Goal: Information Seeking & Learning: Learn about a topic

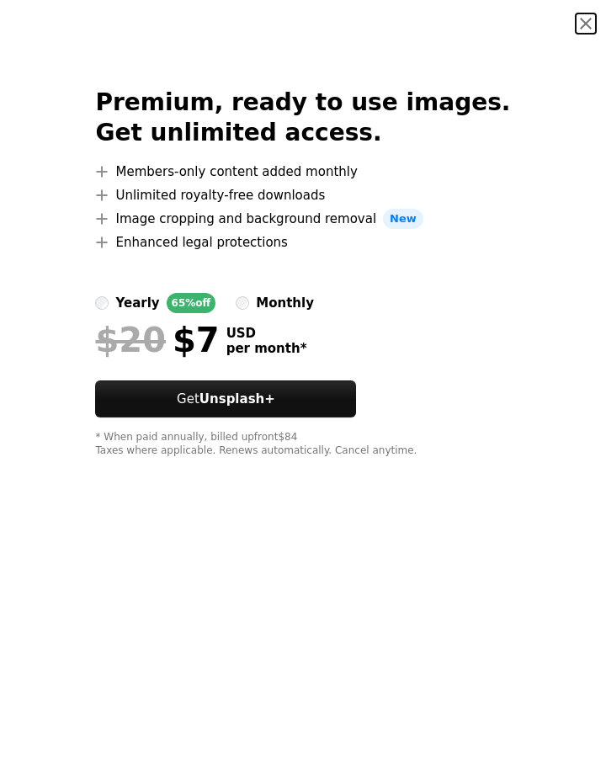
click at [576, 26] on button "An X shape" at bounding box center [586, 23] width 20 height 20
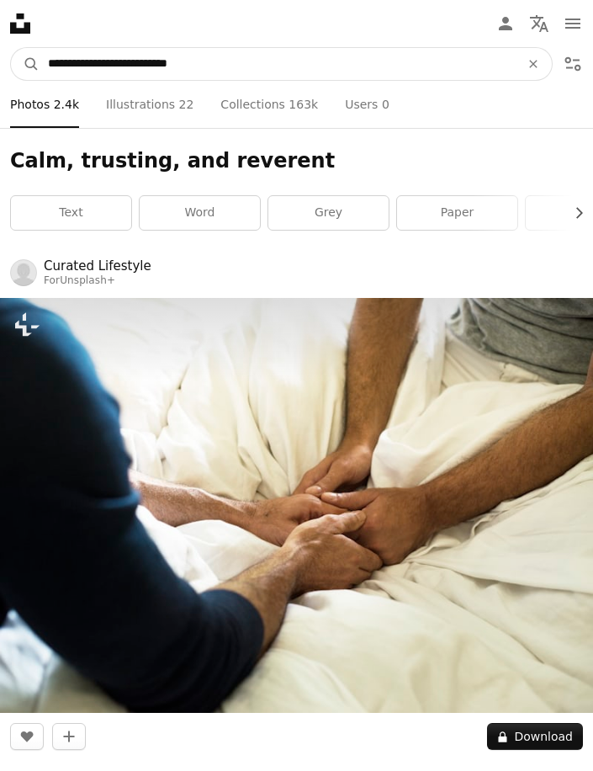
drag, startPoint x: 229, startPoint y: 63, endPoint x: 61, endPoint y: 59, distance: 168.4
click at [61, 59] on input "**********" at bounding box center [277, 64] width 475 height 32
drag, startPoint x: 203, startPoint y: 70, endPoint x: 45, endPoint y: 54, distance: 158.2
click at [45, 54] on input "**********" at bounding box center [277, 64] width 475 height 32
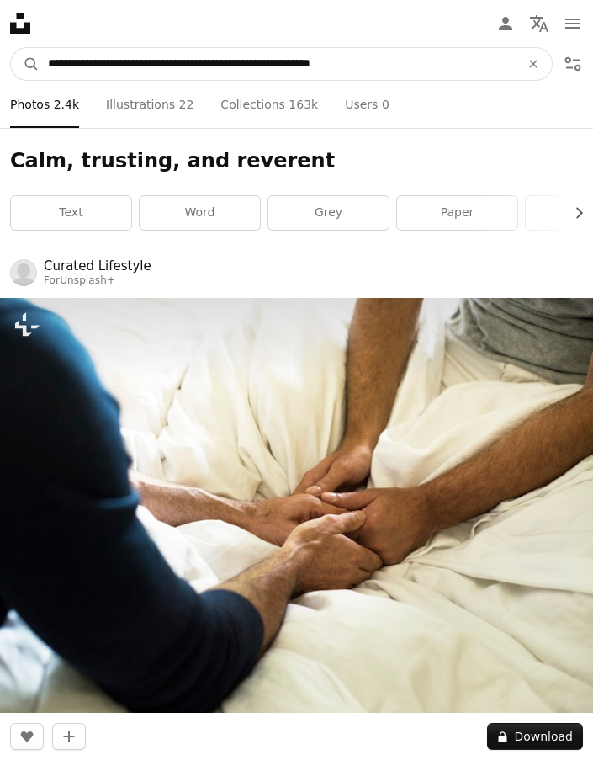
type input "**********"
click button "A magnifying glass" at bounding box center [25, 64] width 29 height 32
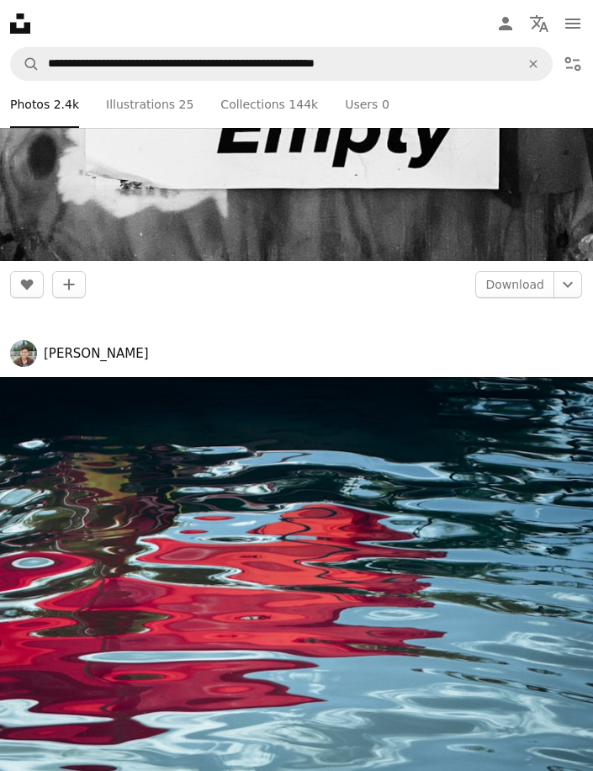
scroll to position [8837, 0]
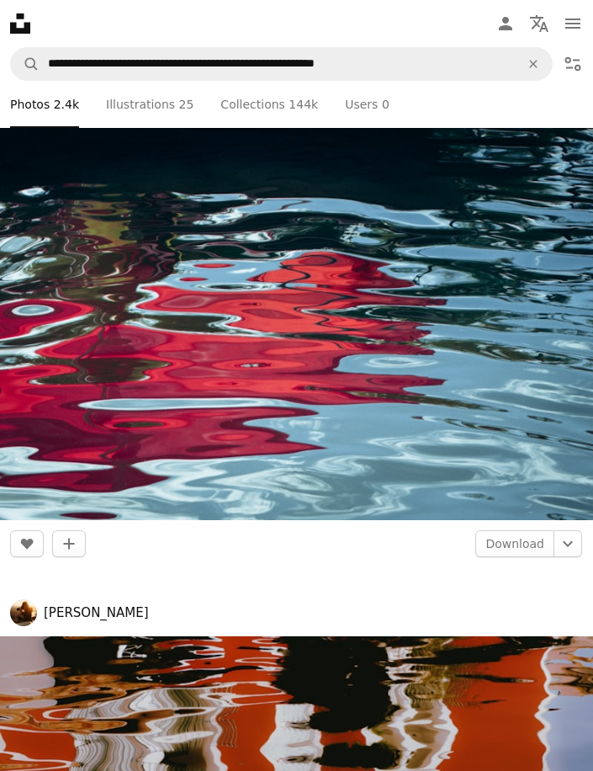
drag, startPoint x: 321, startPoint y: 374, endPoint x: 307, endPoint y: 349, distance: 27.9
click at [307, 349] on img at bounding box center [296, 323] width 593 height 396
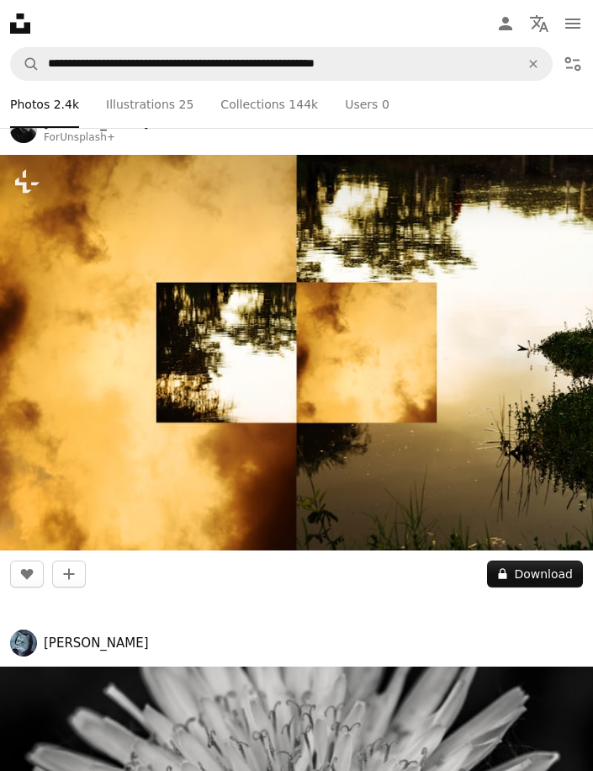
scroll to position [9837, 0]
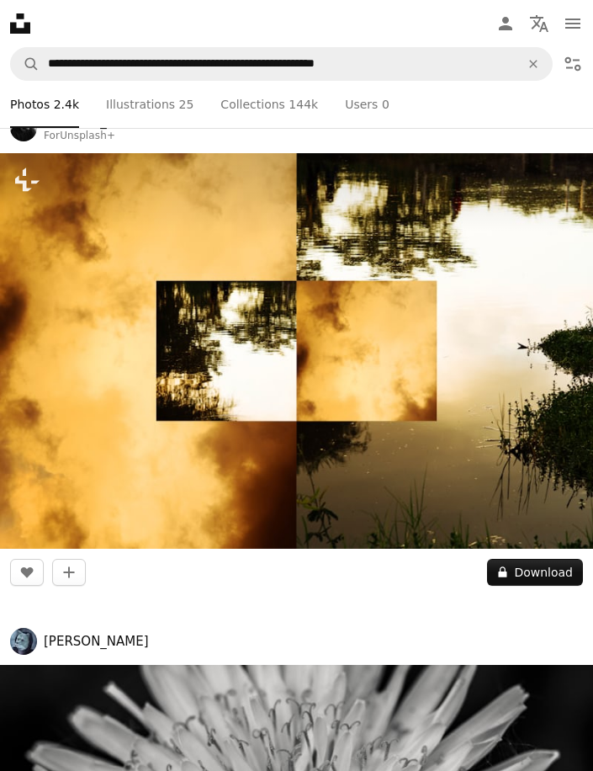
drag, startPoint x: 365, startPoint y: 371, endPoint x: 311, endPoint y: 369, distance: 53.9
click at [311, 369] on img at bounding box center [296, 351] width 593 height 396
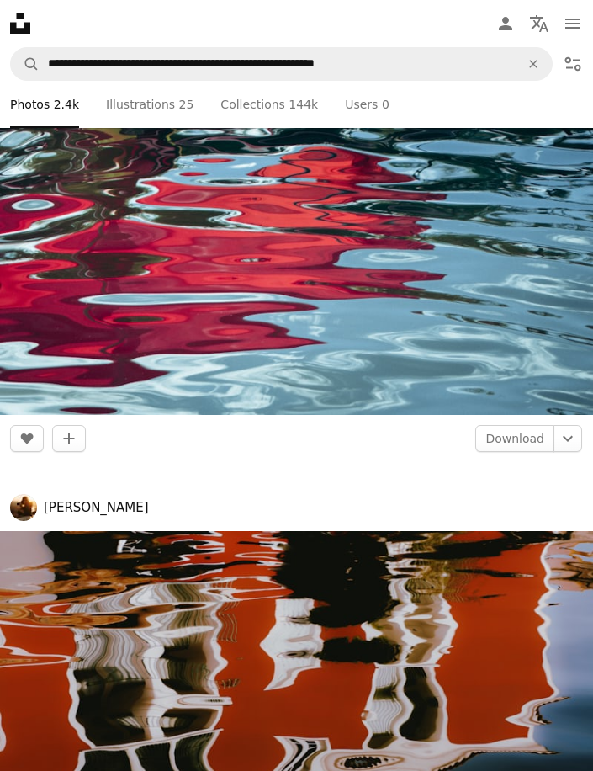
scroll to position [8437, 0]
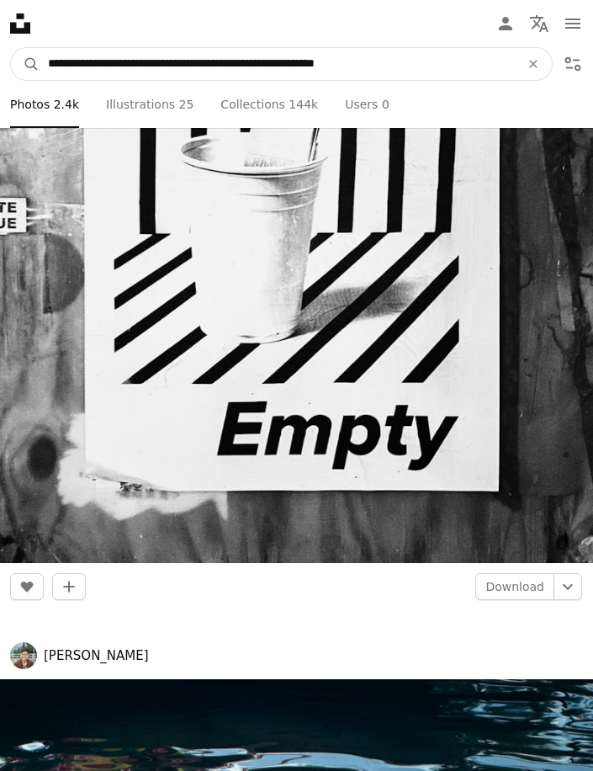
drag, startPoint x: 402, startPoint y: 66, endPoint x: -22, endPoint y: 2, distance: 429.0
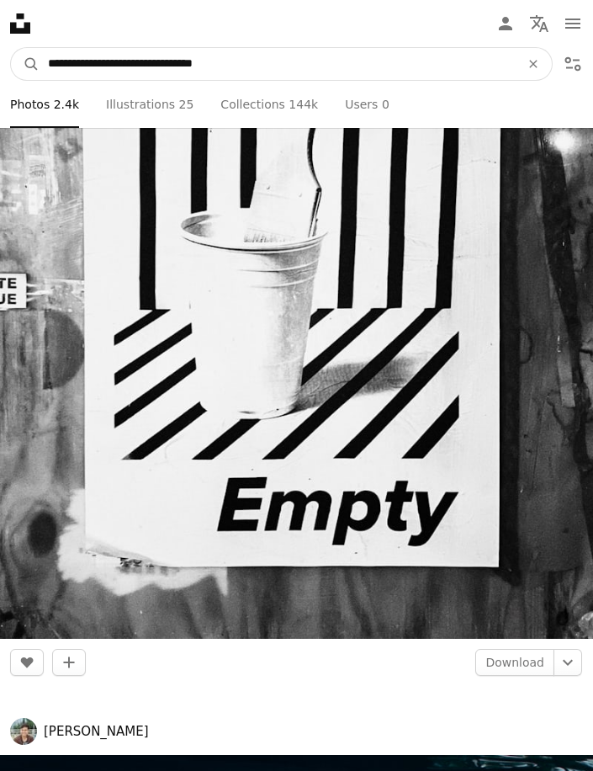
type input "**********"
click button "A magnifying glass" at bounding box center [25, 64] width 29 height 32
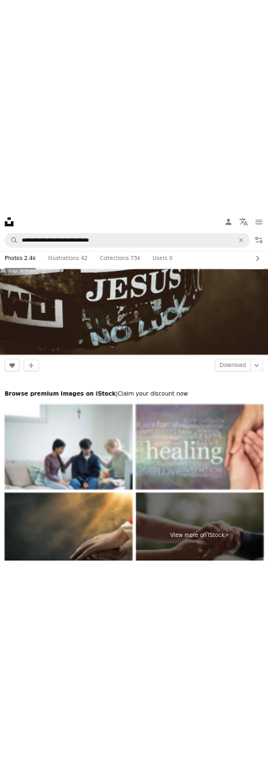
scroll to position [8269, 0]
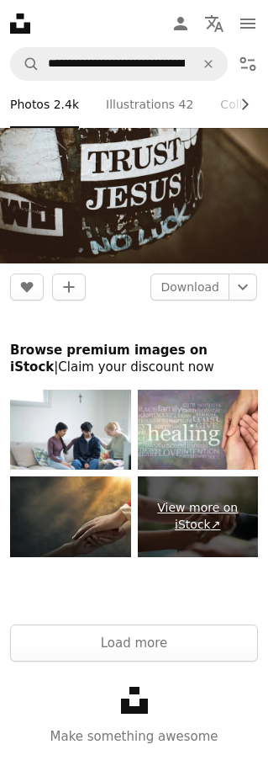
click at [184, 514] on link "View more on iStock ↗" at bounding box center [198, 516] width 121 height 81
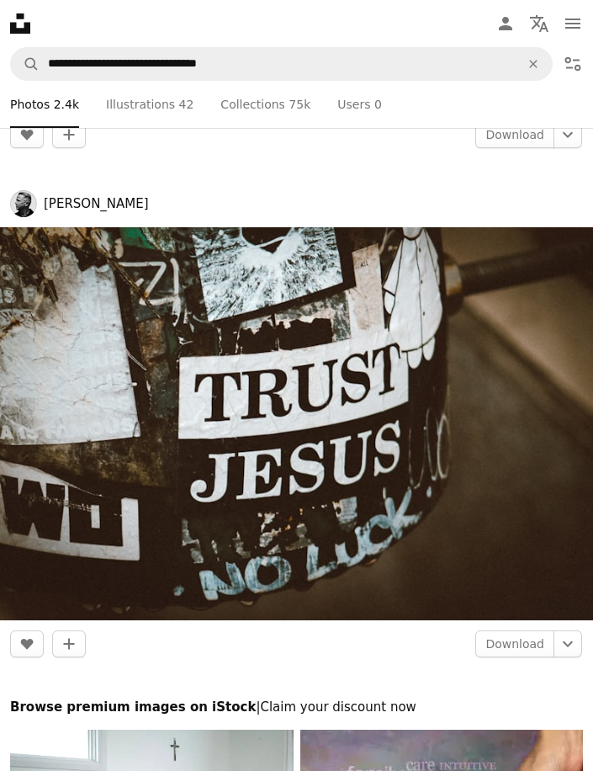
scroll to position [14806, 0]
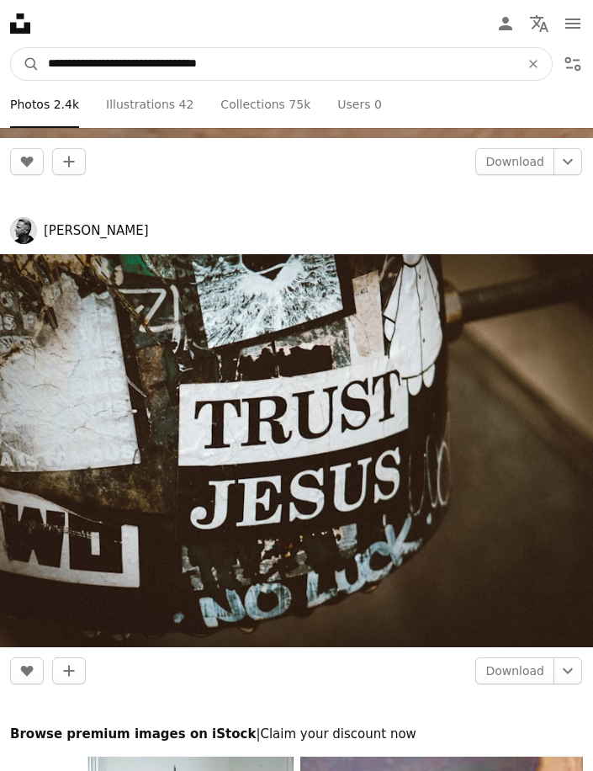
drag, startPoint x: 252, startPoint y: 65, endPoint x: 41, endPoint y: 47, distance: 211.1
click at [41, 47] on form "**********" at bounding box center [281, 64] width 543 height 34
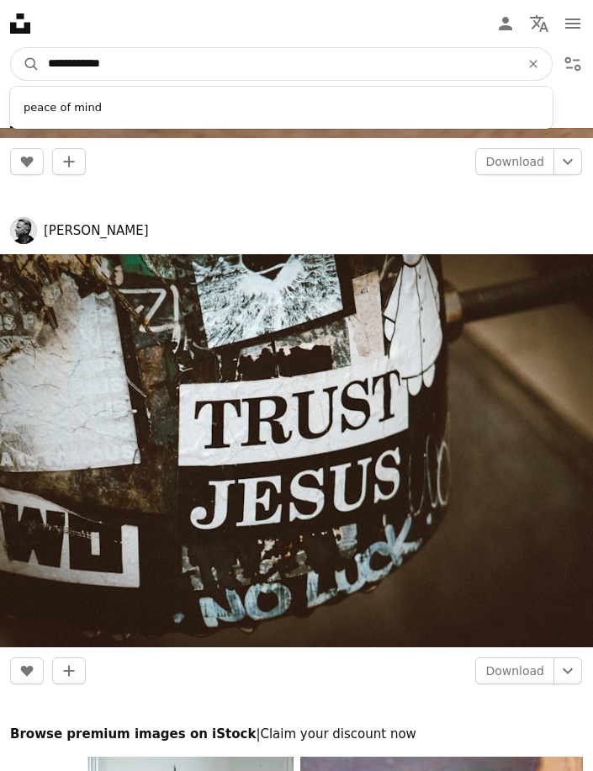
type input "**********"
click button "A magnifying glass" at bounding box center [25, 64] width 29 height 32
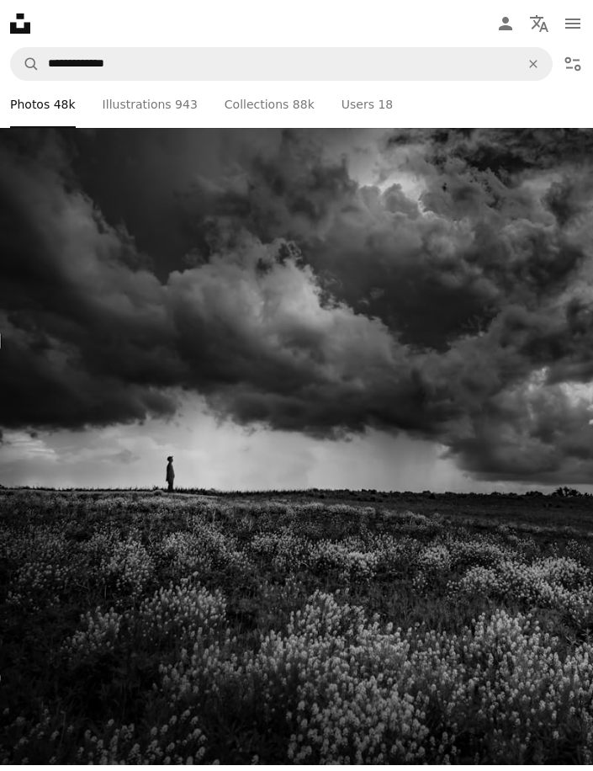
scroll to position [6564, 0]
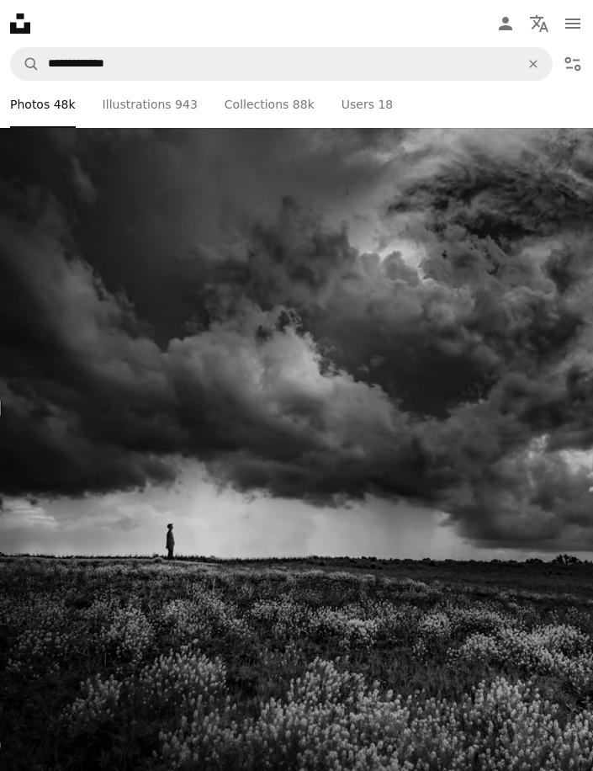
drag, startPoint x: 381, startPoint y: 428, endPoint x: 328, endPoint y: 524, distance: 109.6
click at [328, 524] on img at bounding box center [296, 388] width 593 height 890
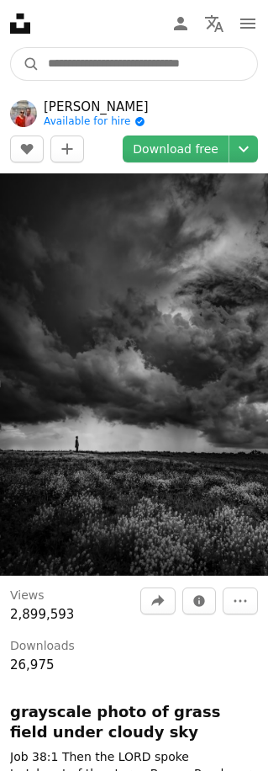
click at [114, 62] on input "Find visuals sitewide" at bounding box center [149, 64] width 218 height 32
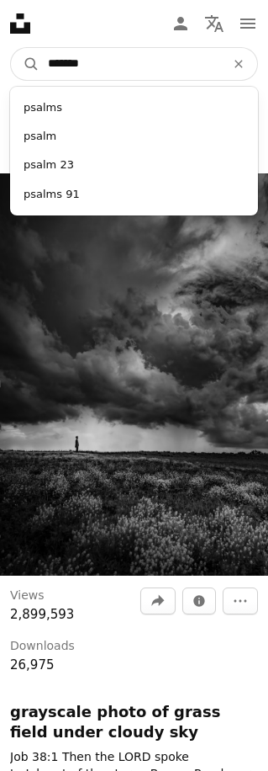
type input "********"
click button "A magnifying glass" at bounding box center [25, 64] width 29 height 32
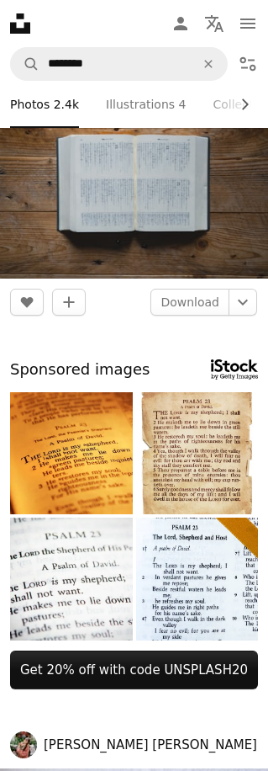
scroll to position [926, 0]
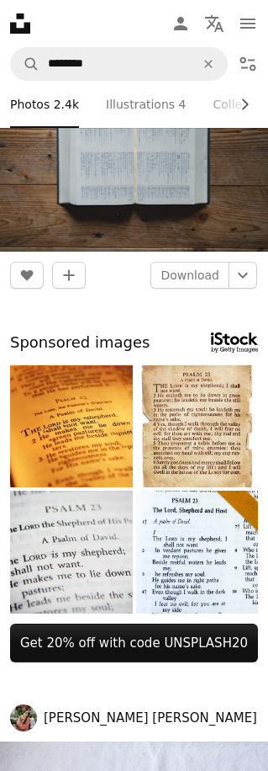
click at [66, 560] on img at bounding box center [71, 552] width 123 height 123
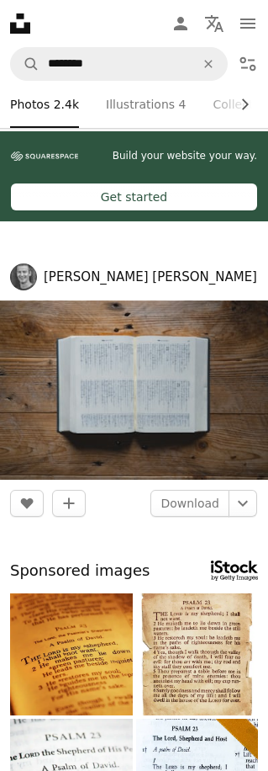
scroll to position [673, 0]
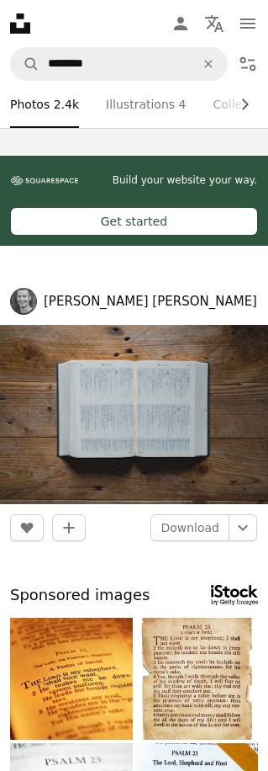
click at [113, 430] on img at bounding box center [134, 414] width 268 height 179
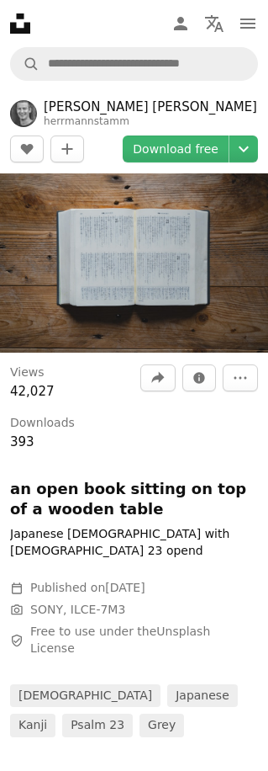
click at [136, 282] on img at bounding box center [134, 262] width 268 height 179
click at [129, 272] on img at bounding box center [134, 262] width 268 height 179
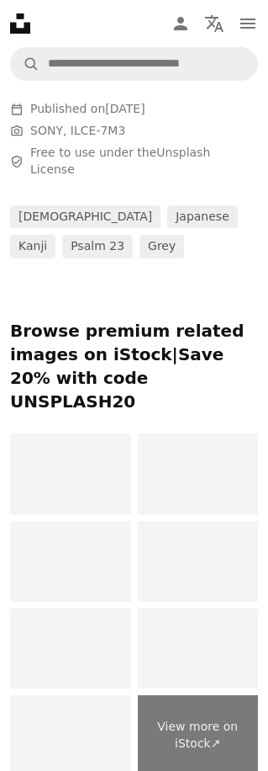
scroll to position [505, 0]
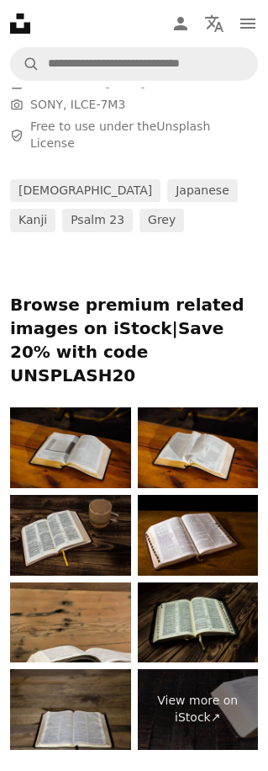
click at [89, 407] on img at bounding box center [70, 447] width 121 height 81
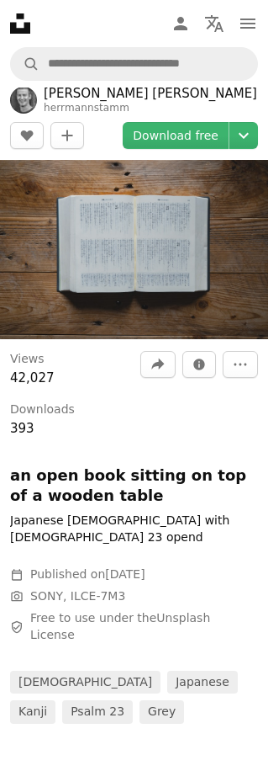
scroll to position [0, 0]
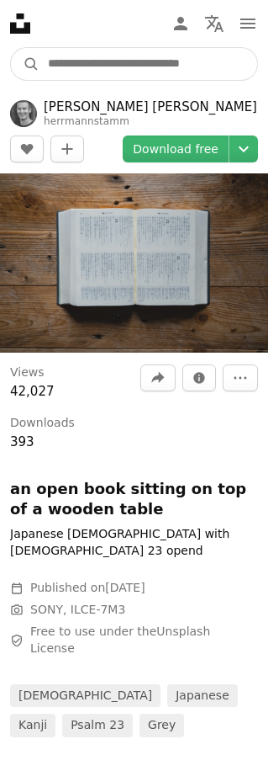
click at [73, 63] on input "Find visuals sitewide" at bounding box center [149, 64] width 218 height 32
type input "**********"
click button "A magnifying glass" at bounding box center [25, 64] width 29 height 32
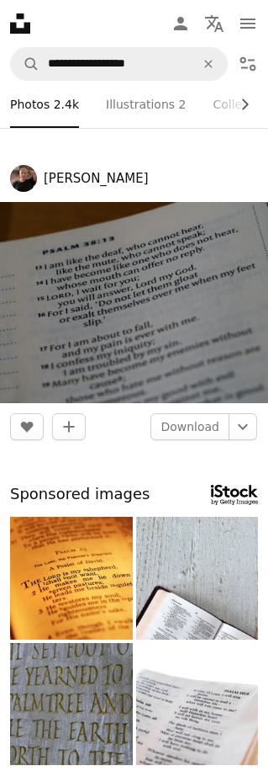
scroll to position [842, 0]
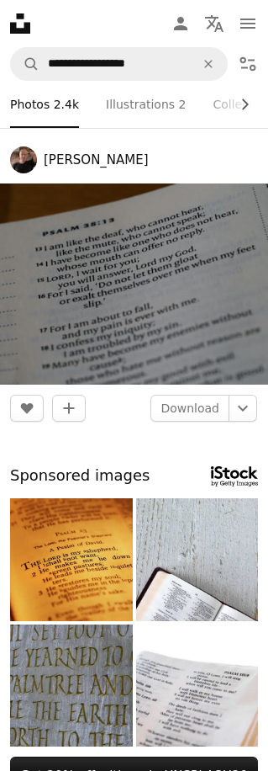
click at [88, 530] on img at bounding box center [71, 559] width 123 height 123
